Goal: Find specific page/section

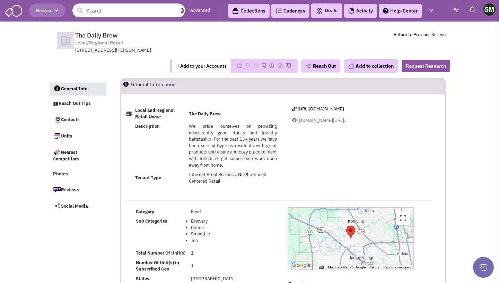
click at [117, 10] on input "text" at bounding box center [128, 10] width 113 height 14
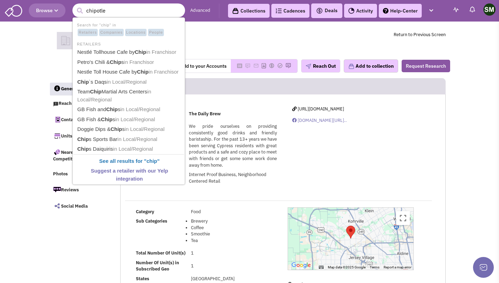
type input "chipotle"
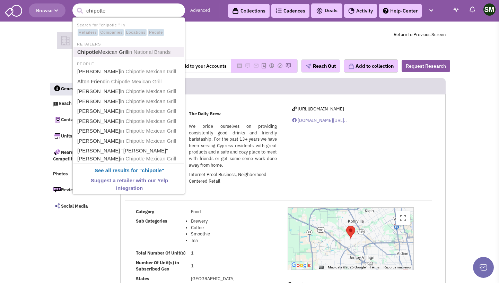
click at [109, 53] on link "Chipotle Mexican Grill in National Brands" at bounding box center [129, 52] width 109 height 9
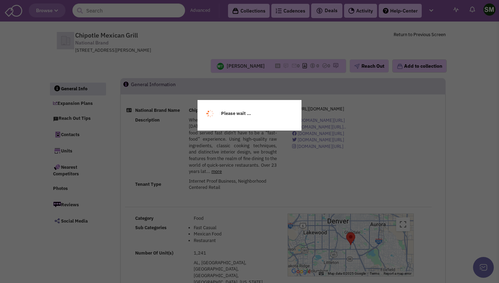
select select
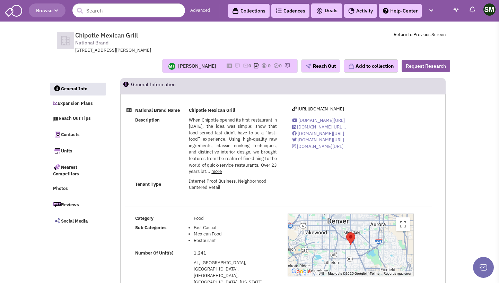
select select
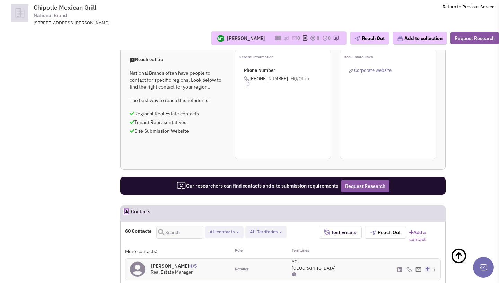
scroll to position [762, 0]
